Goal: Transaction & Acquisition: Purchase product/service

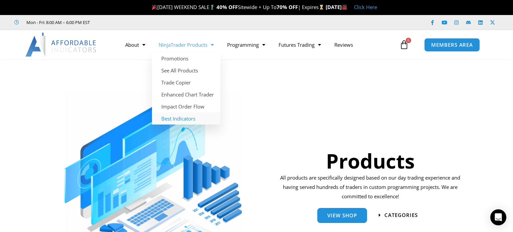
click at [181, 119] on link "Best Indicators" at bounding box center [186, 119] width 68 height 12
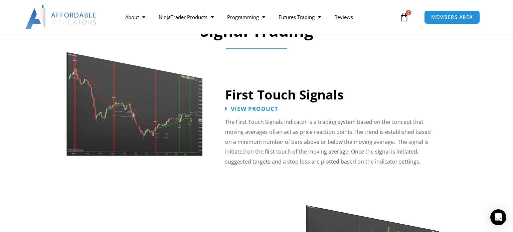
scroll to position [1034, 0]
click at [270, 106] on span "View Product" at bounding box center [255, 109] width 52 height 6
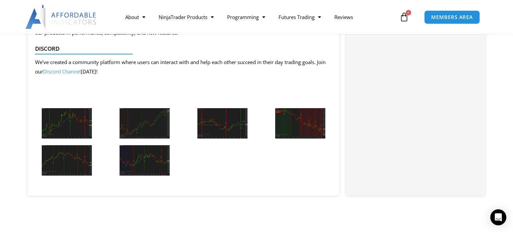
scroll to position [737, 0]
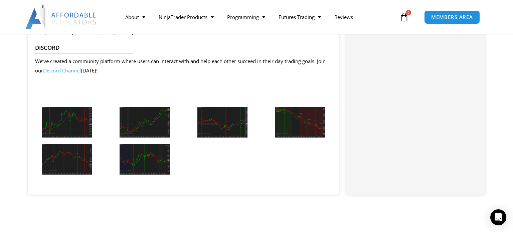
click at [75, 120] on img at bounding box center [67, 122] width 50 height 30
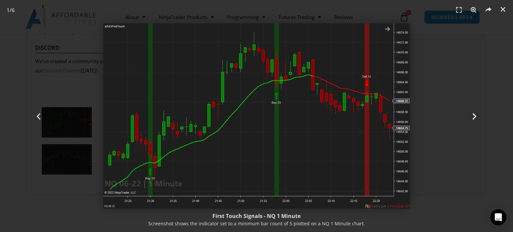
click at [476, 119] on icon "Next slide" at bounding box center [474, 116] width 8 height 8
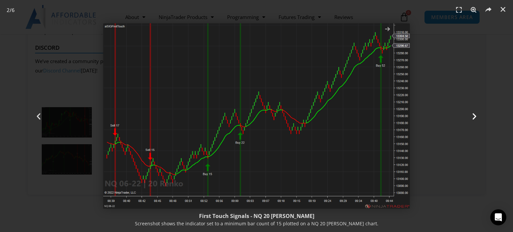
click at [475, 116] on icon "Next slide" at bounding box center [474, 116] width 8 height 8
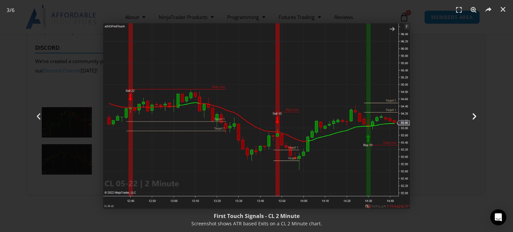
click at [473, 118] on icon "Next slide" at bounding box center [474, 116] width 8 height 8
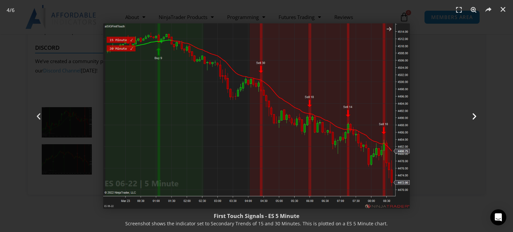
click at [473, 117] on icon "Next slide" at bounding box center [474, 116] width 8 height 8
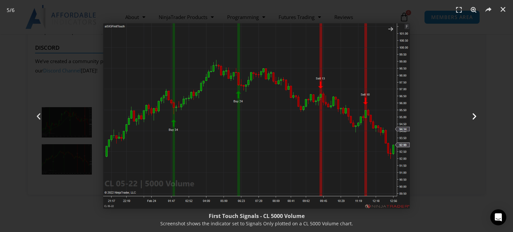
click at [472, 117] on icon "Next slide" at bounding box center [474, 116] width 8 height 8
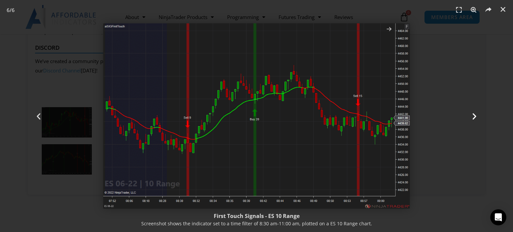
click at [474, 117] on icon "Next slide" at bounding box center [474, 116] width 8 height 8
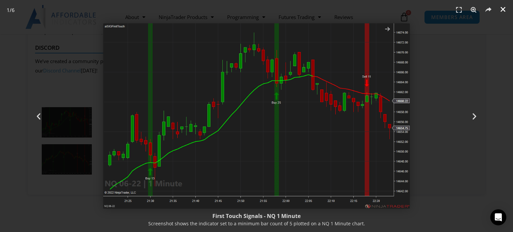
click at [502, 9] on icon "Close (Esc)" at bounding box center [502, 9] width 7 height 7
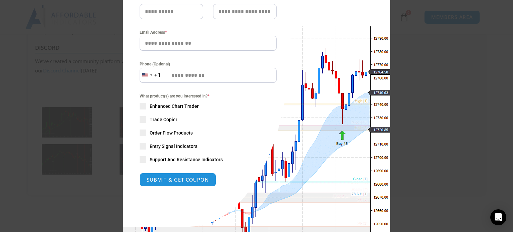
scroll to position [0, 0]
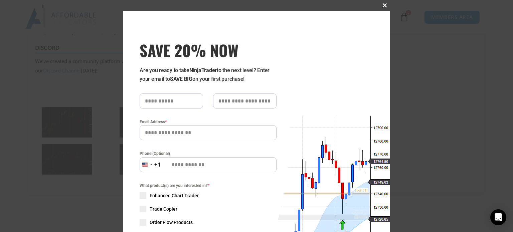
click at [382, 6] on span at bounding box center [384, 5] width 11 height 4
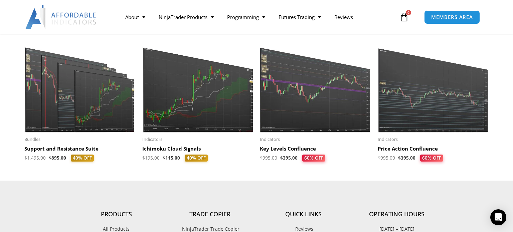
scroll to position [955, 0]
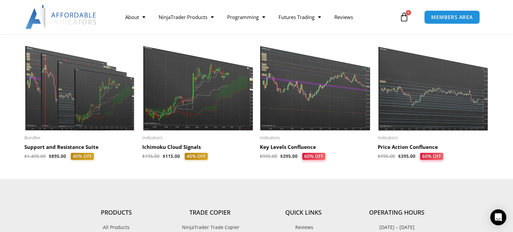
click at [326, 91] on img at bounding box center [315, 82] width 111 height 95
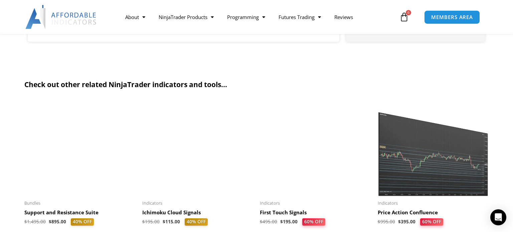
scroll to position [1452, 0]
